Goal: Information Seeking & Learning: Find specific fact

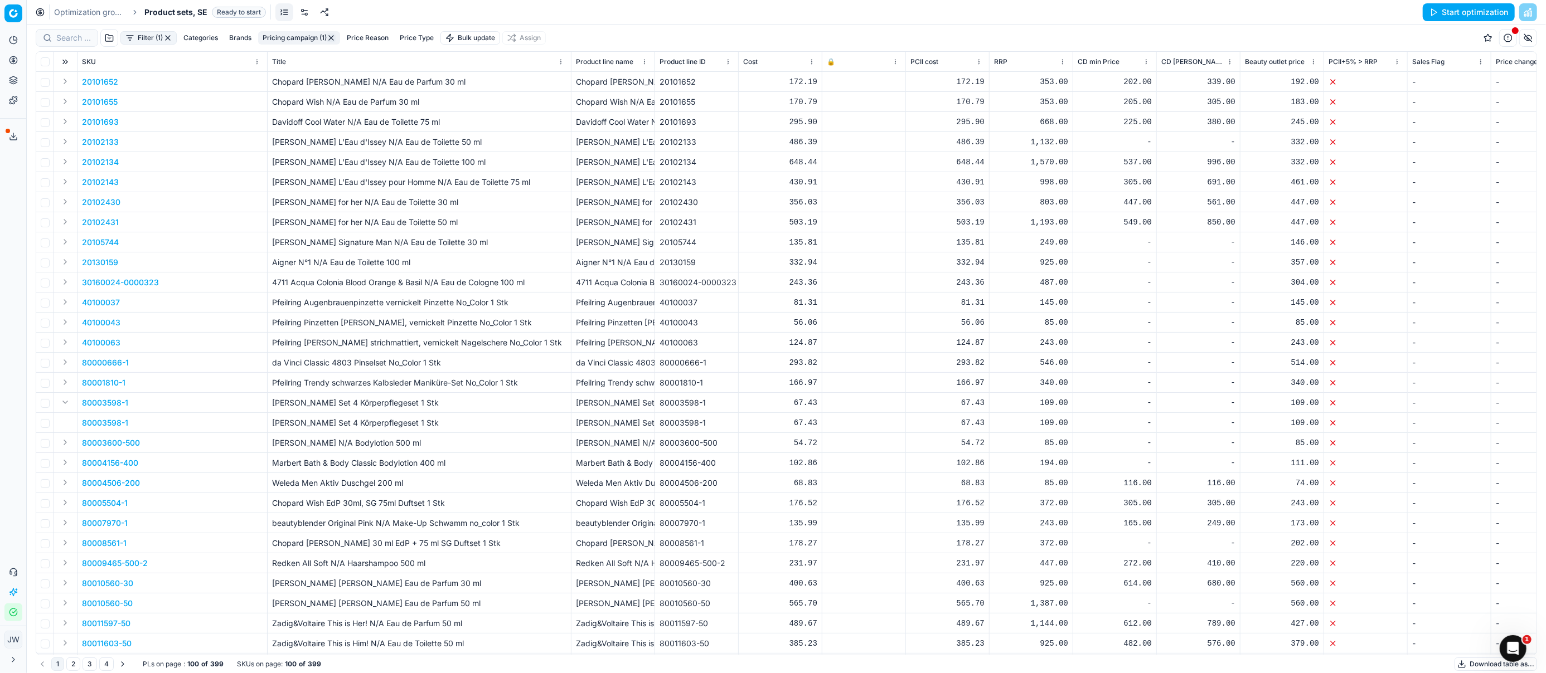
click at [96, 418] on p "80003598-1" at bounding box center [105, 423] width 46 height 11
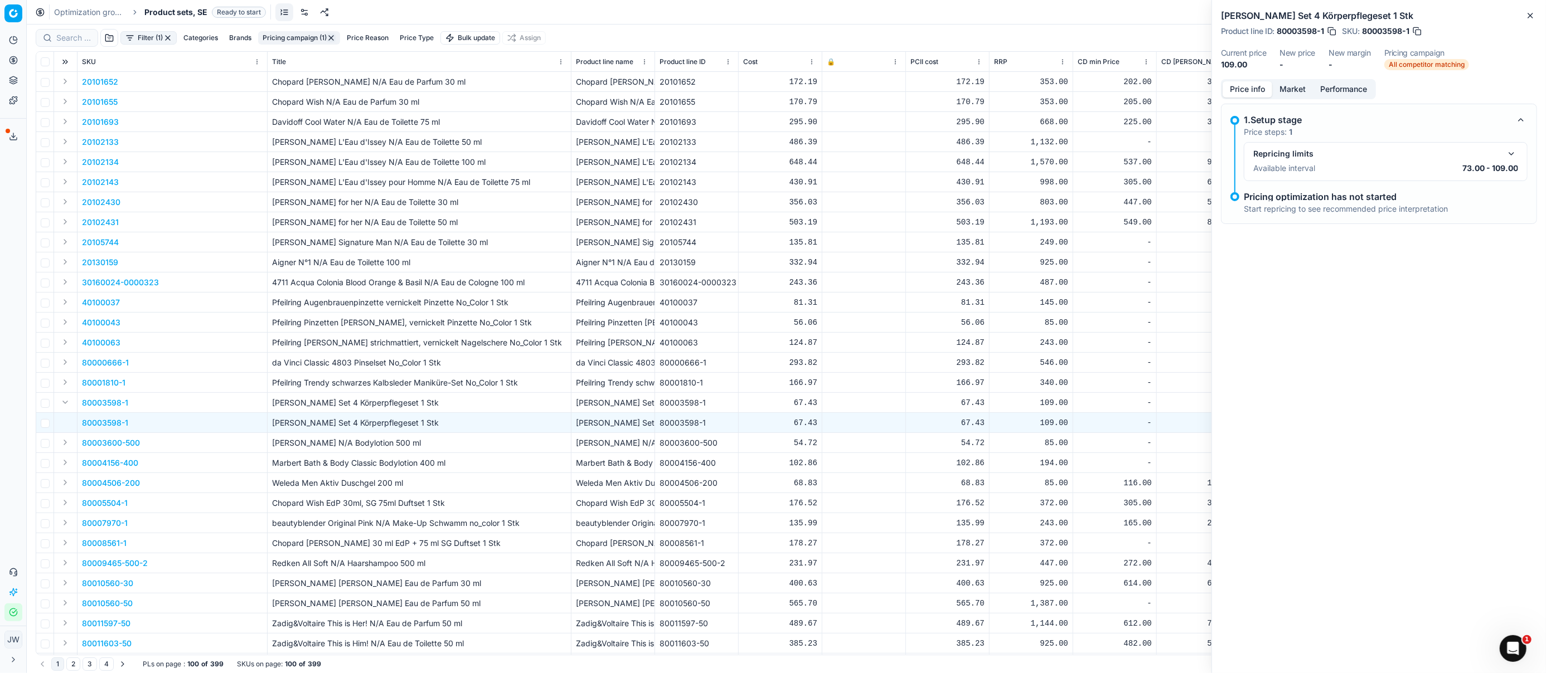
click at [97, 427] on p "80003598-1" at bounding box center [105, 423] width 46 height 11
click at [1511, 153] on button "button" at bounding box center [1511, 153] width 13 height 13
